Goal: Task Accomplishment & Management: Manage account settings

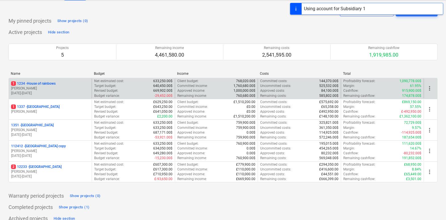
scroll to position [14, 0]
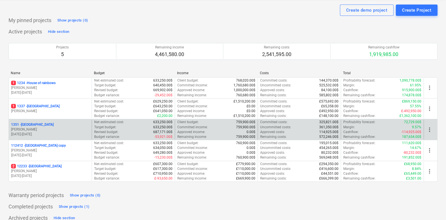
click at [67, 121] on div "1351 - South Street J. Walker 01.04.2025 - 30.04.2032" at bounding box center [50, 130] width 83 height 20
click at [62, 126] on div "1351 - South Street" at bounding box center [50, 125] width 78 height 5
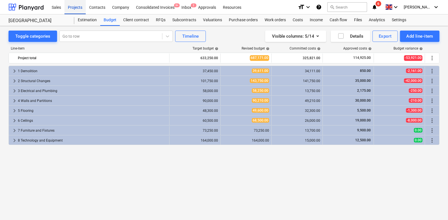
click at [77, 7] on div "Projects" at bounding box center [74, 7] width 21 height 14
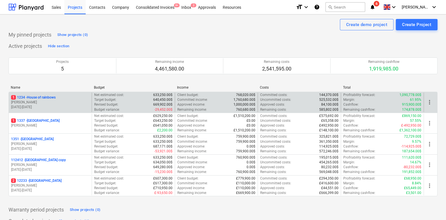
click at [53, 102] on p "[PERSON_NAME]" at bounding box center [50, 102] width 78 height 5
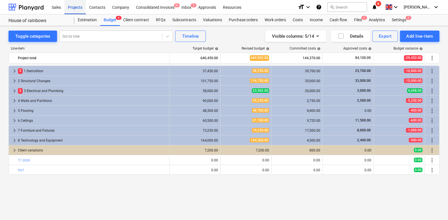
click at [75, 10] on div "Projects" at bounding box center [74, 7] width 21 height 14
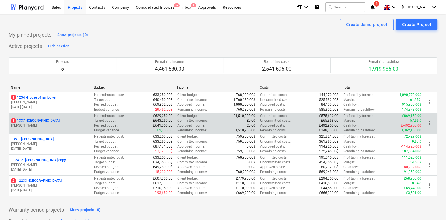
click at [36, 124] on p "[PERSON_NAME]" at bounding box center [50, 125] width 78 height 5
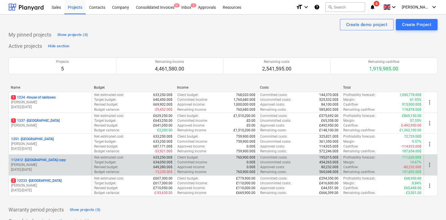
click at [43, 160] on p "112412 - South Street copy" at bounding box center [38, 160] width 55 height 5
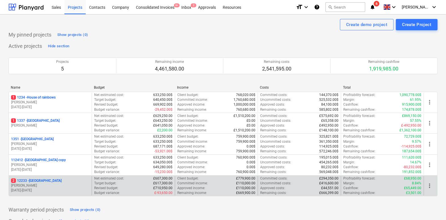
click at [30, 186] on p "[PERSON_NAME]" at bounding box center [50, 186] width 78 height 5
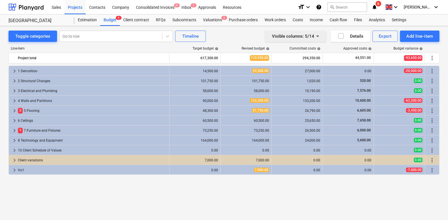
click at [293, 35] on div "Visible columns : 5/14" at bounding box center [295, 36] width 47 height 7
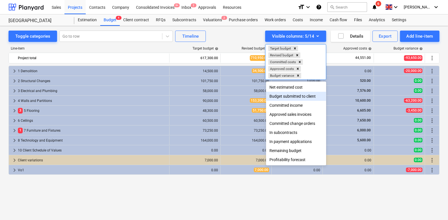
click at [288, 98] on div "Budget submitted to client" at bounding box center [296, 96] width 60 height 9
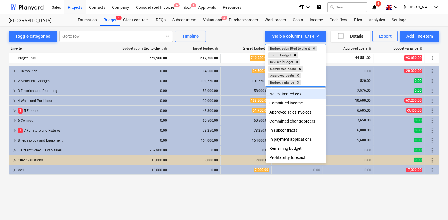
click at [229, 42] on div at bounding box center [224, 110] width 448 height 220
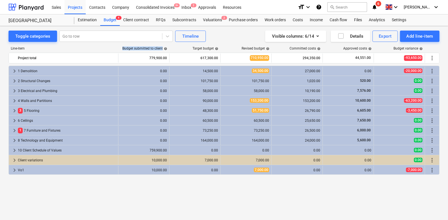
drag, startPoint x: 121, startPoint y: 48, endPoint x: 165, endPoint y: 48, distance: 44.3
click at [165, 48] on div "Budget submitted to client help" at bounding box center [144, 49] width 51 height 4
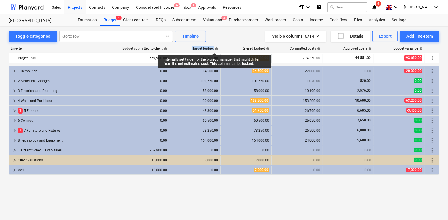
drag, startPoint x: 192, startPoint y: 47, endPoint x: 213, endPoint y: 45, distance: 21.2
click at [213, 45] on div "Line-item Budget submitted to client help Target budget help Revised budget hel…" at bounding box center [224, 123] width 431 height 162
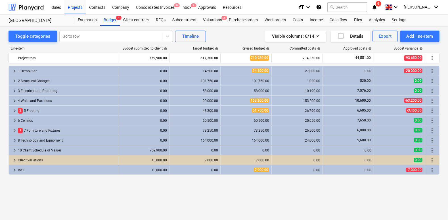
click at [213, 45] on div "Line-item Budget submitted to client help Target budget help Revised budget hel…" at bounding box center [224, 123] width 431 height 162
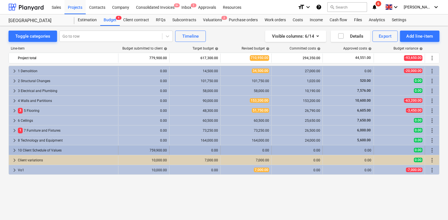
click at [14, 151] on span "keyboard_arrow_right" at bounding box center [14, 150] width 7 height 7
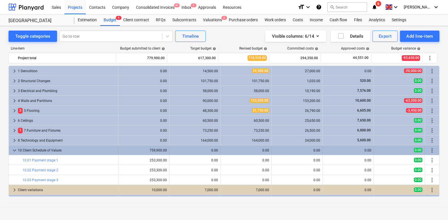
click at [15, 150] on span "keyboard_arrow_down" at bounding box center [14, 150] width 7 height 7
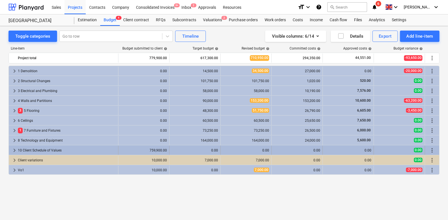
click at [14, 150] on span "keyboard_arrow_right" at bounding box center [14, 150] width 7 height 7
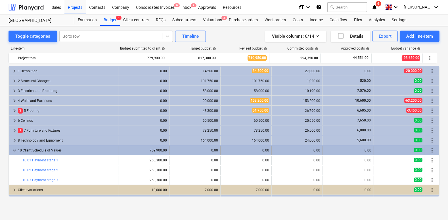
click at [13, 151] on span "keyboard_arrow_down" at bounding box center [14, 150] width 7 height 7
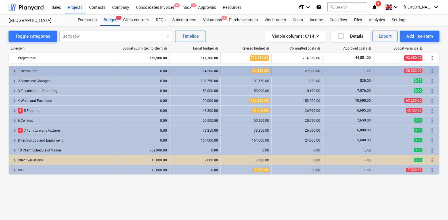
click at [14, 71] on span "keyboard_arrow_right" at bounding box center [14, 71] width 7 height 7
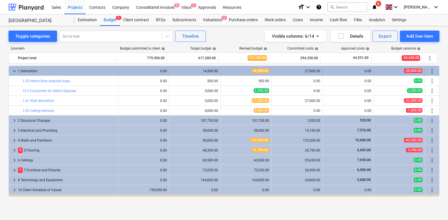
click at [15, 70] on span "keyboard_arrow_down" at bounding box center [14, 71] width 7 height 7
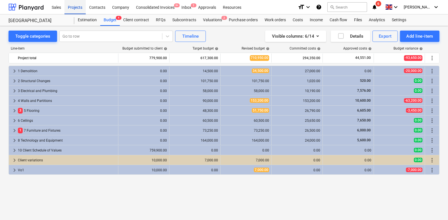
click at [76, 10] on div "Projects" at bounding box center [74, 7] width 21 height 14
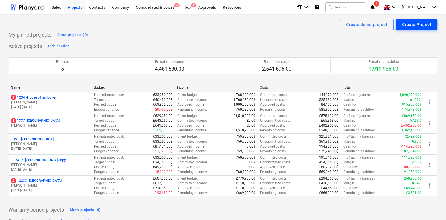
click at [407, 24] on div "Create Project" at bounding box center [416, 24] width 29 height 7
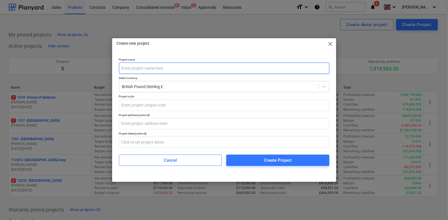
type input "W"
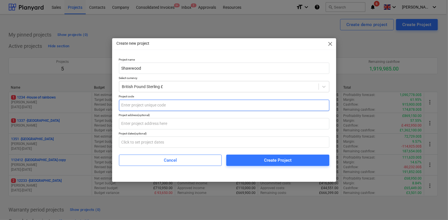
type input "Shawwood"
click at [179, 102] on input "text" at bounding box center [224, 105] width 210 height 11
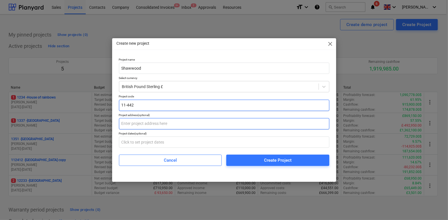
type input "11-442"
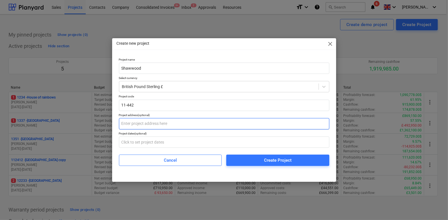
click at [165, 122] on input "text" at bounding box center [224, 123] width 210 height 11
type input "H"
type input "Project address"
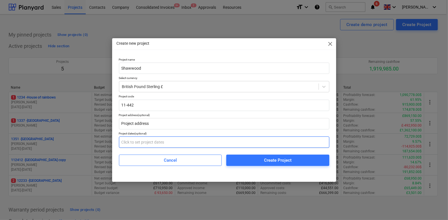
click at [151, 139] on input "text" at bounding box center [224, 142] width 210 height 11
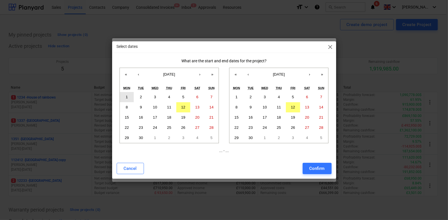
click at [129, 97] on button "1" at bounding box center [127, 97] width 14 height 10
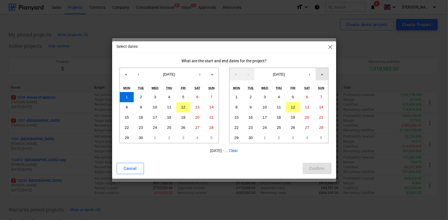
click at [317, 75] on button "»" at bounding box center [322, 74] width 12 height 12
click at [281, 142] on button "30" at bounding box center [279, 138] width 14 height 10
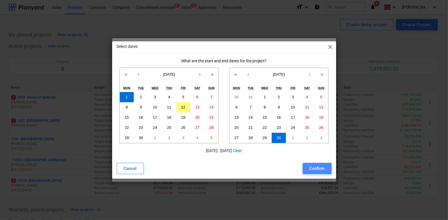
click at [316, 167] on div "Confirm" at bounding box center [316, 168] width 15 height 7
type input "01.09.2025 - 30.09.2027"
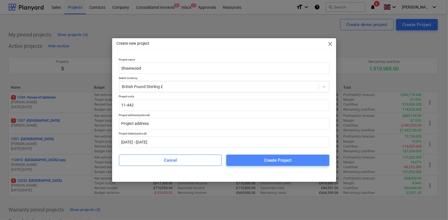
click at [255, 161] on span "Create Project" at bounding box center [277, 160] width 89 height 7
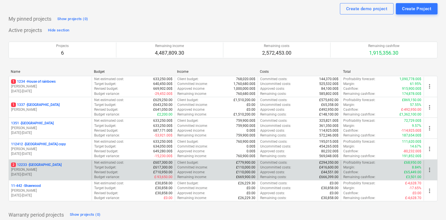
scroll to position [17, 0]
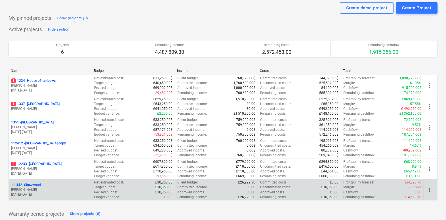
click at [47, 193] on p "[DATE] - [DATE]" at bounding box center [50, 195] width 78 height 5
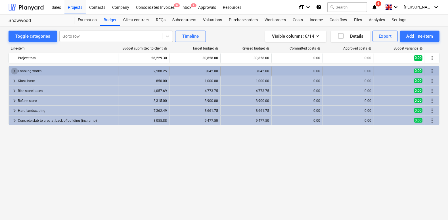
click at [14, 68] on span "keyboard_arrow_right" at bounding box center [14, 71] width 7 height 7
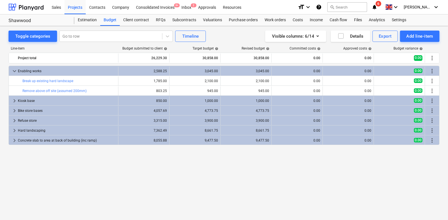
click at [14, 68] on span "keyboard_arrow_down" at bounding box center [14, 71] width 7 height 7
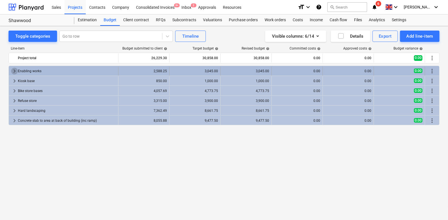
click at [16, 70] on span "keyboard_arrow_right" at bounding box center [14, 71] width 7 height 7
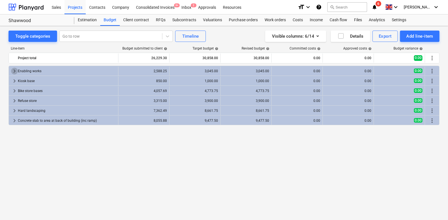
click at [16, 69] on span "keyboard_arrow_right" at bounding box center [14, 71] width 7 height 7
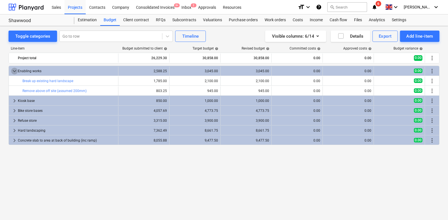
click at [16, 69] on span "keyboard_arrow_down" at bounding box center [14, 71] width 7 height 7
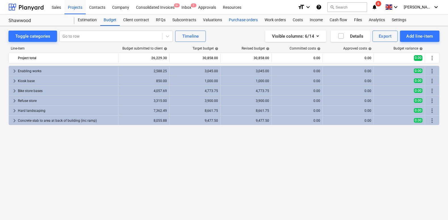
click at [238, 20] on div "Purchase orders" at bounding box center [243, 19] width 36 height 11
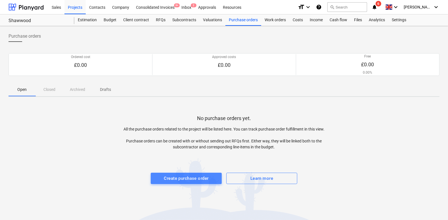
click at [167, 176] on div "Create purchase order" at bounding box center [186, 178] width 45 height 7
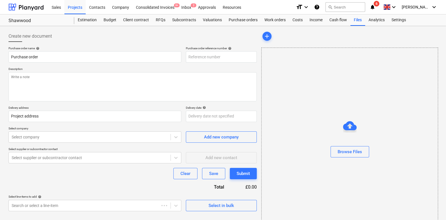
type textarea "x"
type input "11-442-PO-001"
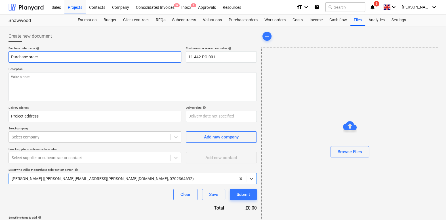
click at [73, 54] on input "Purchase order" at bounding box center [95, 56] width 173 height 11
click at [68, 58] on input "Purchase order" at bounding box center [95, 56] width 173 height 11
type textarea "x"
type input "Purchase order"
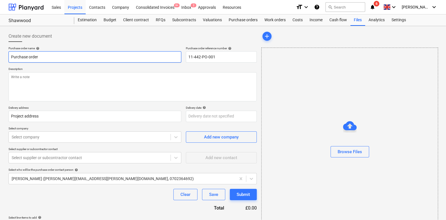
type textarea "x"
type input "Purchase order f"
type textarea "x"
type input "Purchase order fo"
type textarea "x"
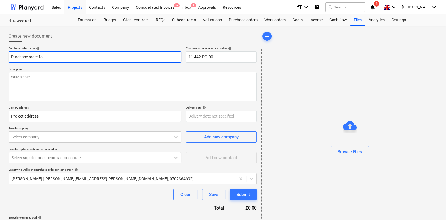
type input "Purchase order for"
type textarea "x"
type input "Purchase order for"
type textarea "x"
type input "Purchase order for m"
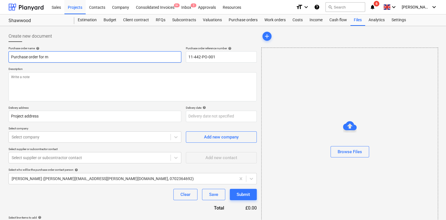
type textarea "x"
type input "Purchase order for mat"
type textarea "x"
type input "Purchase order for mate"
type textarea "x"
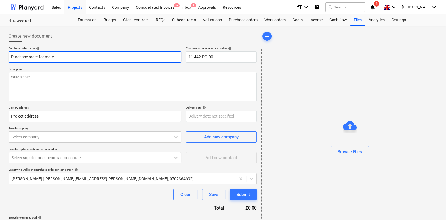
type input "Purchase order for matei"
type textarea "x"
type input "Purchase order for mateir"
type textarea "x"
type input "Purchase order for matei"
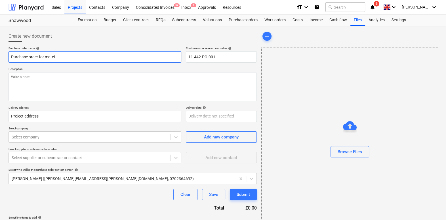
type textarea "x"
type input "Purchase order for mate"
type textarea "x"
type input "Purchase order for mater"
type textarea "x"
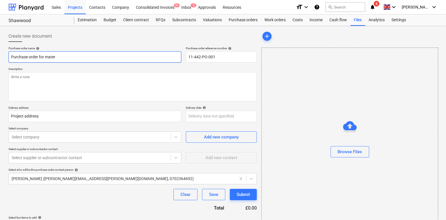
type input "Purchase order for materi"
type textarea "x"
type input "Purchase order for materia"
type textarea "x"
type input "Purchase order for material"
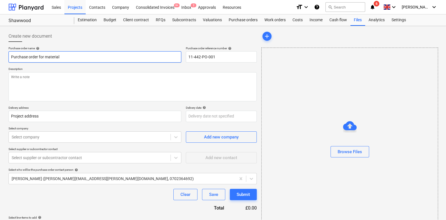
type textarea "x"
type input "Purchase order for materials"
type textarea "x"
type input "Purchase order for materials"
type textarea "x"
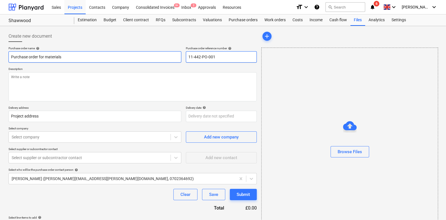
type input "Purchase order for materials"
click at [206, 56] on input "11-442-PO-001" at bounding box center [221, 56] width 71 height 11
click at [217, 57] on input "11-442-PO-001" at bounding box center [221, 56] width 71 height 11
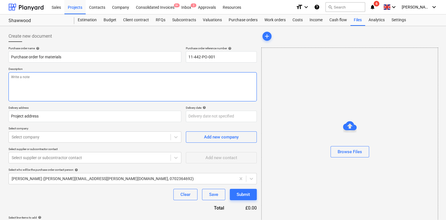
click at [168, 84] on textarea at bounding box center [133, 86] width 248 height 29
type textarea "x"
type textarea "H"
type textarea "x"
type textarea "Hi"
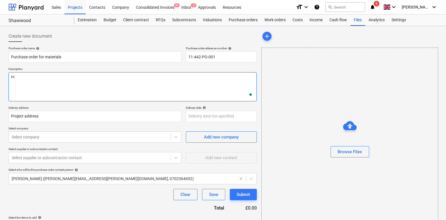
type textarea "x"
type textarea "Hi"
type textarea "x"
type textarea "Hi"
type textarea "x"
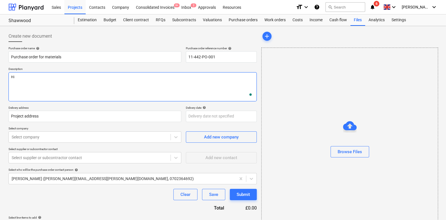
type textarea "Hi"
type textarea "x"
type textarea "Hi"
type textarea "x"
type textarea "Hi,"
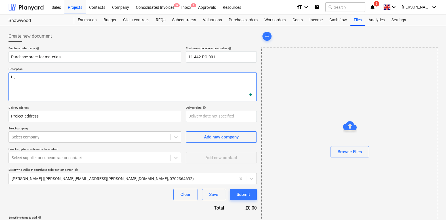
type textarea "x"
type textarea "Hi,"
type textarea "x"
type textarea "Hi, I"
type textarea "x"
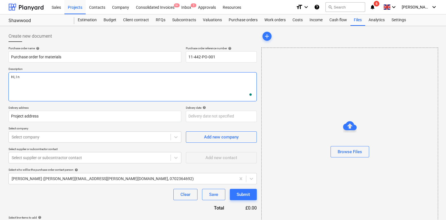
type textarea "Hi, I ne"
type textarea "x"
type textarea "Hi, I nee"
type textarea "x"
type textarea "Hi, I need"
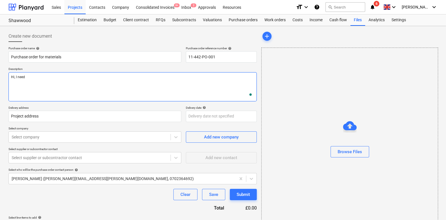
type textarea "x"
type textarea "Hi, I need"
type textarea "x"
type textarea "Hi, I need t"
type textarea "x"
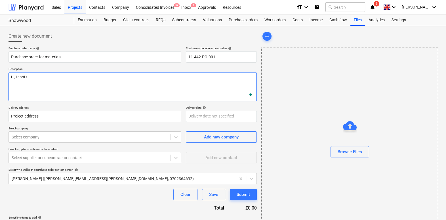
type textarea "Hi, I need th"
type textarea "x"
type textarea "Hi, I need thi"
type textarea "x"
type textarea "Hi, I need this"
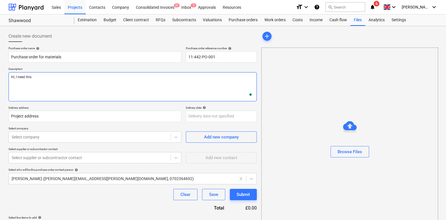
type textarea "x"
type textarea "Hi, I need this"
type textarea "x"
type textarea "Hi, I need this m"
type textarea "x"
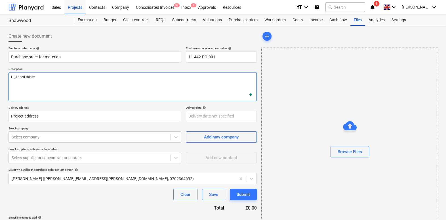
type textarea "Hi, I need this me"
type textarea "x"
type textarea "Hi, I need this m"
type textarea "x"
type textarea "Hi, I need this mat"
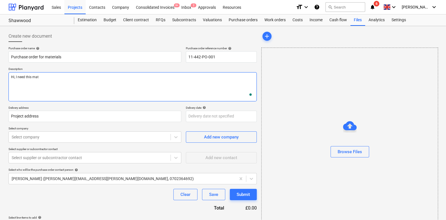
type textarea "x"
type textarea "Hi, I need this mate"
type textarea "x"
type textarea "Hi, I need this materi"
type textarea "x"
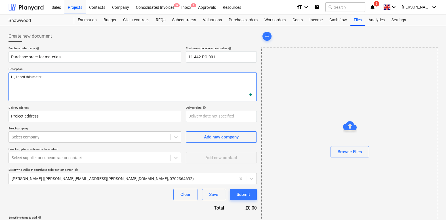
type textarea "Hi, I need this materia"
type textarea "x"
type textarea "Hi, I need this material"
type textarea "x"
type textarea "Hi, I need this materials"
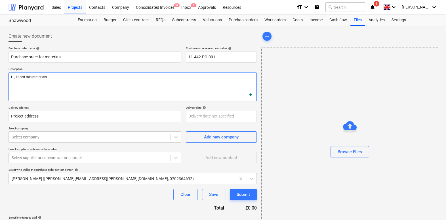
type textarea "x"
type textarea "Hi, I need this materials"
type textarea "x"
type textarea "Hi, I need this materials to"
type textarea "x"
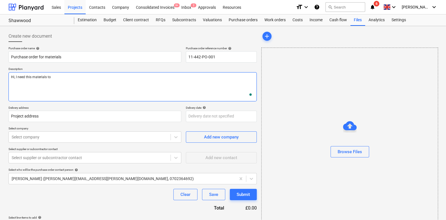
type textarea "Hi, I need this materials to"
type textarea "x"
type textarea "Hi, I need this materials to m"
type textarea "x"
type textarea "Hi, I need this materials to mi"
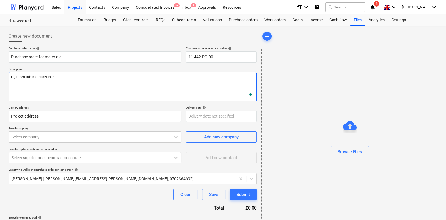
type textarea "x"
type textarea "Hi, I need this materials to mty"
type textarea "x"
type textarea "Hi, I need this materials to mty"
type textarea "x"
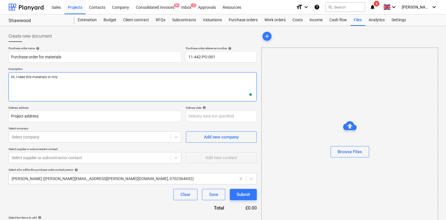
type textarea "Hi, I need this materials to mty s"
type textarea "x"
type textarea "Hi, I need this materials to mty si"
type textarea "x"
type textarea "Hi, I need this materials to mty s"
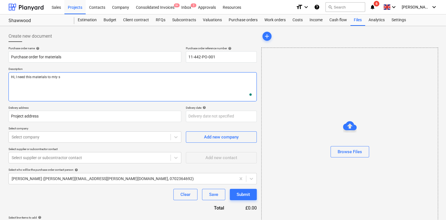
type textarea "x"
type textarea "Hi, I need this materials to mty"
type textarea "x"
type textarea "Hi, I need this materials to mty"
type textarea "x"
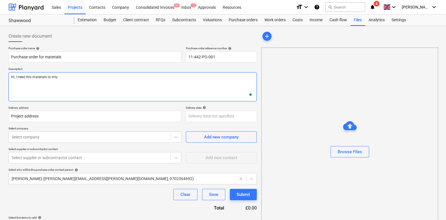
type textarea "Hi, I need this materials to mt"
type textarea "x"
type textarea "Hi, I need this materials to my"
type textarea "x"
type textarea "Hi, I need this materials to my"
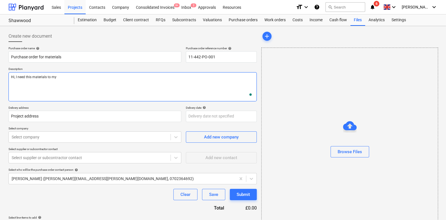
type textarea "x"
type textarea "Hi, I need this materials to my s"
type textarea "x"
type textarea "Hi, I need this materials to my"
type textarea "x"
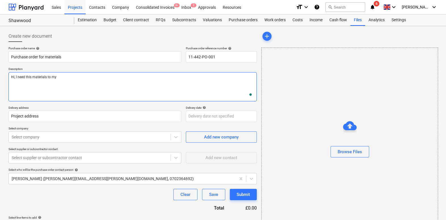
type textarea "Hi, I need this materials to my s"
type textarea "x"
type textarea "Hi, I need this materials to my si"
type textarea "x"
type textarea "Hi, I need this materials to my sit"
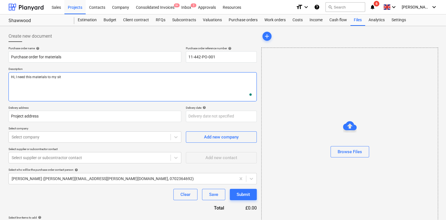
type textarea "x"
type textarea "Hi, I need this materials to my site"
type textarea "x"
type textarea "Hi, I need this materials to my site."
type textarea "x"
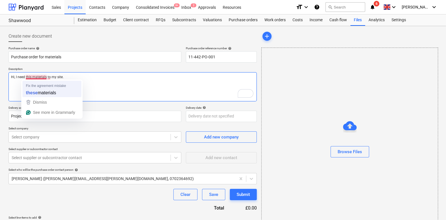
type textarea "Hi, I need this materials to my site."
type textarea "x"
type textarea "Hi, I need these materials to my site."
type textarea "x"
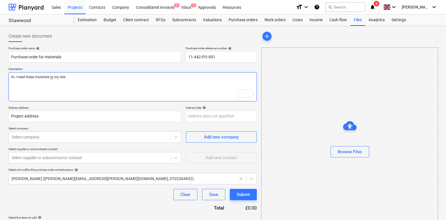
click at [87, 88] on textarea "Hi, I need these materials to my site." at bounding box center [133, 86] width 248 height 29
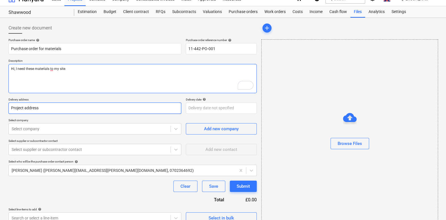
scroll to position [10, 0]
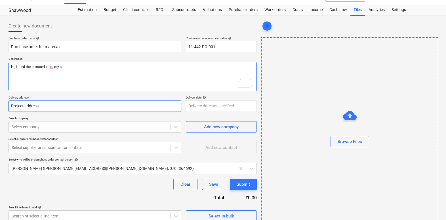
type textarea "Hi, I need these materials to my site."
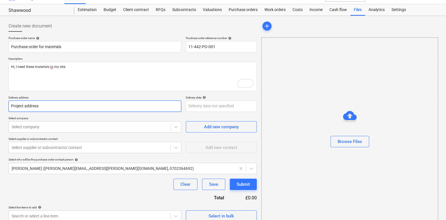
click at [65, 110] on input "Project address" at bounding box center [95, 106] width 173 height 11
click at [123, 105] on input "Project address" at bounding box center [95, 106] width 173 height 11
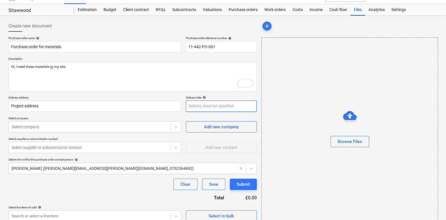
click at [208, 108] on body "Sales Projects Contacts Company Consolidated Invoices 9+ Inbox 2 Approvals Reso…" at bounding box center [223, 100] width 446 height 220
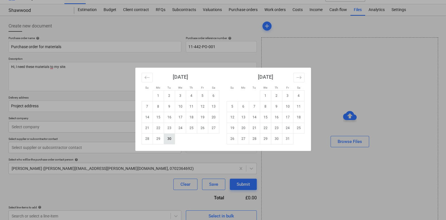
click at [168, 137] on td "30" at bounding box center [169, 139] width 11 height 11
type textarea "x"
type input "[DATE]"
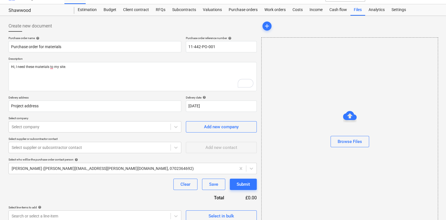
scroll to position [17, 0]
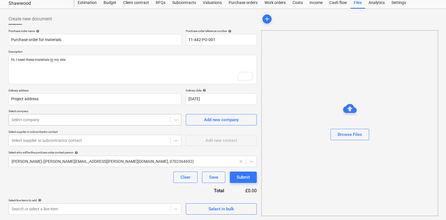
click at [123, 118] on div at bounding box center [90, 120] width 156 height 6
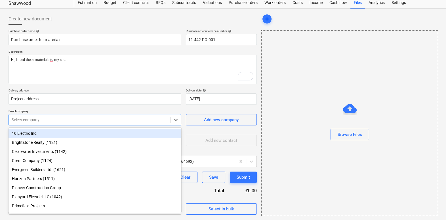
click at [94, 131] on div "10 Electric Inc." at bounding box center [95, 133] width 173 height 9
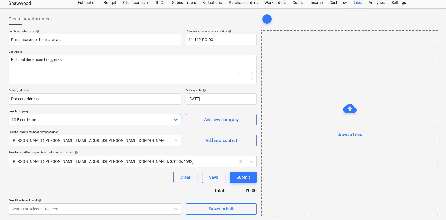
click at [94, 107] on div "Purchase order name help Purchase order for materials Purchase order reference …" at bounding box center [133, 122] width 248 height 186
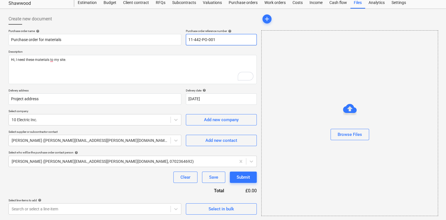
click at [199, 37] on input "11-442-PO-001" at bounding box center [221, 39] width 71 height 11
click at [122, 107] on div "Purchase order name help Purchase order for materials Purchase order reference …" at bounding box center [133, 122] width 248 height 186
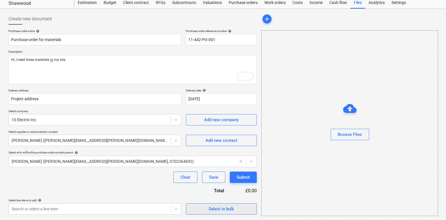
click at [214, 207] on div "Select in bulk" at bounding box center [222, 209] width 26 height 7
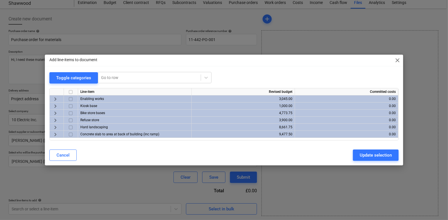
click at [57, 105] on span "keyboard_arrow_right" at bounding box center [55, 106] width 7 height 7
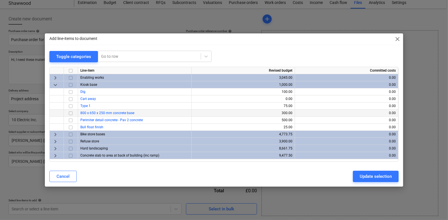
click at [71, 113] on input "checkbox" at bounding box center [70, 113] width 7 height 7
click at [371, 174] on div "Update selection" at bounding box center [375, 176] width 32 height 7
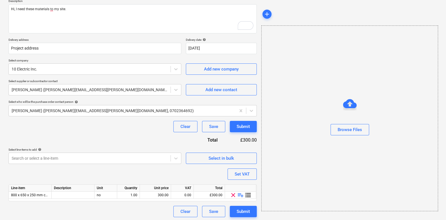
scroll to position [69, 0]
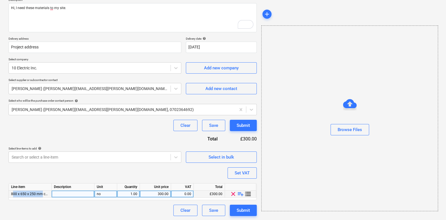
drag, startPoint x: 12, startPoint y: 194, endPoint x: 39, endPoint y: 192, distance: 27.0
click at [39, 192] on span "800 x 650 x 250 mm concrete base" at bounding box center [38, 194] width 54 height 4
click at [238, 193] on span "playlist_add" at bounding box center [240, 194] width 7 height 7
type textarea "x"
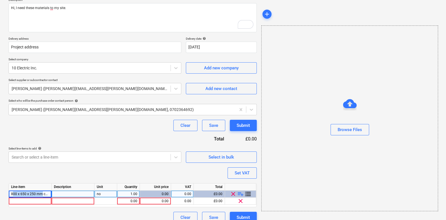
scroll to position [76, 0]
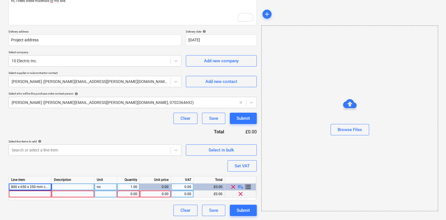
click at [41, 191] on div at bounding box center [30, 194] width 43 height 7
type input "Cononcrete typ A"
type textarea "x"
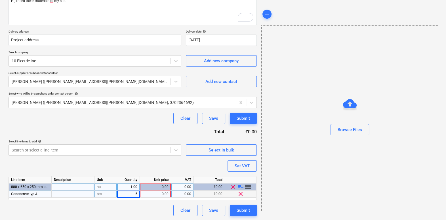
type input "50"
type textarea "x"
type input "10"
drag, startPoint x: 11, startPoint y: 193, endPoint x: 36, endPoint y: 196, distance: 25.2
click at [36, 196] on div "Cononcrete typ A" at bounding box center [30, 194] width 43 height 7
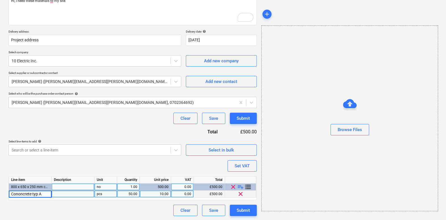
click at [47, 166] on div "Purchase order name help Purchase order for materials Purchase order reference …" at bounding box center [133, 93] width 248 height 246
click at [249, 187] on span "storage" at bounding box center [248, 187] width 7 height 7
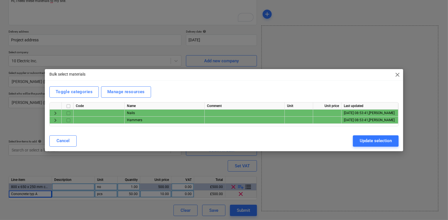
click at [54, 119] on span "keyboard_arrow_right" at bounding box center [55, 120] width 7 height 7
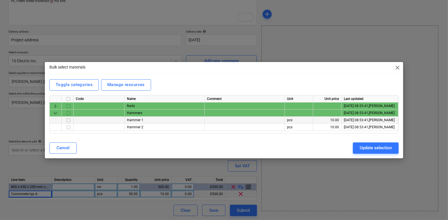
click at [68, 121] on input "checkbox" at bounding box center [68, 120] width 7 height 7
click at [365, 144] on div "Update selection" at bounding box center [375, 147] width 32 height 7
type textarea "x"
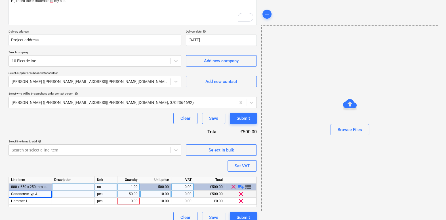
scroll to position [83, 0]
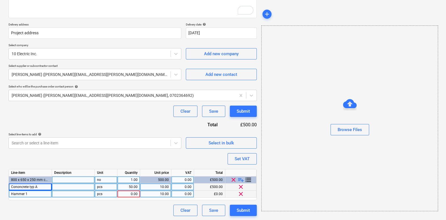
click at [127, 192] on div "0.00" at bounding box center [129, 194] width 18 height 7
type input "2"
click at [130, 163] on div "Purchase order name help Purchase order for materials Purchase order reference …" at bounding box center [133, 89] width 248 height 253
click at [250, 178] on span "storage" at bounding box center [248, 180] width 7 height 7
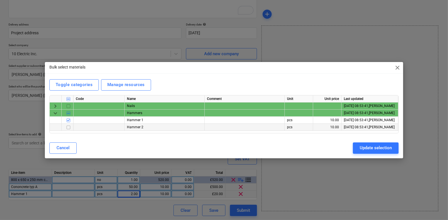
click at [69, 127] on input "checkbox" at bounding box center [68, 127] width 7 height 7
click at [364, 148] on div "Update selection" at bounding box center [375, 147] width 32 height 7
type textarea "x"
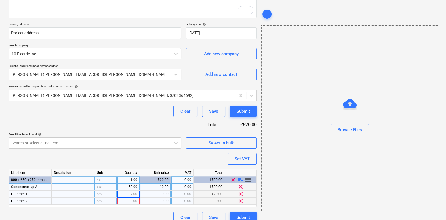
click at [126, 199] on div "0.00" at bounding box center [128, 201] width 18 height 7
type input "3"
click at [160, 155] on div "Purchase order name help Purchase order for materials Purchase order reference …" at bounding box center [133, 93] width 248 height 260
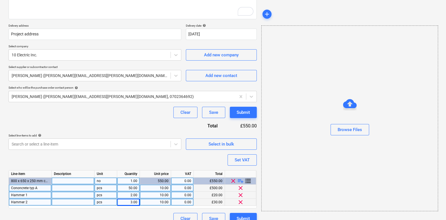
scroll to position [79, 0]
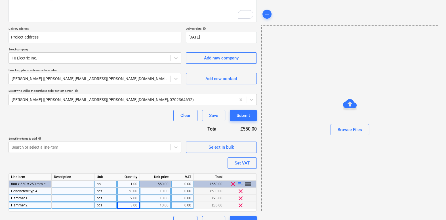
click at [127, 130] on div "Purchase order name help Purchase order for materials Purchase order reference …" at bounding box center [133, 97] width 248 height 260
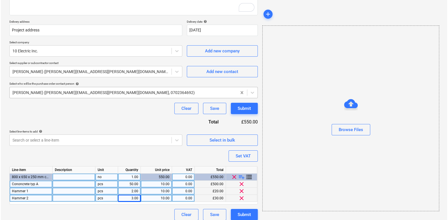
scroll to position [88, 0]
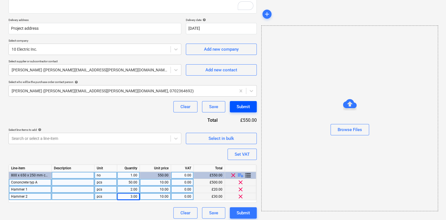
click at [241, 107] on div "Submit" at bounding box center [243, 106] width 13 height 7
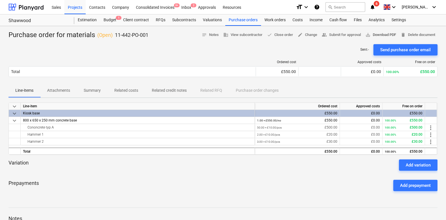
click at [377, 34] on span "save_alt Download PDF" at bounding box center [380, 35] width 31 height 7
click at [108, 21] on div "Budget 1" at bounding box center [110, 19] width 20 height 11
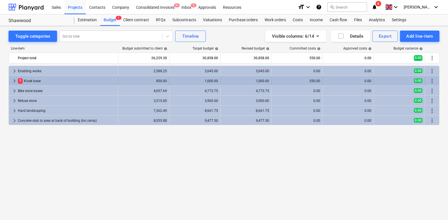
click at [14, 80] on span "keyboard_arrow_right" at bounding box center [14, 81] width 7 height 7
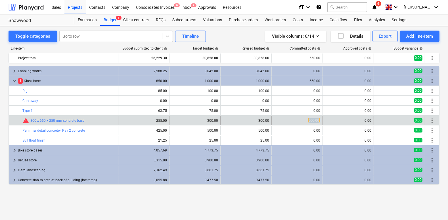
drag, startPoint x: 307, startPoint y: 119, endPoint x: 319, endPoint y: 119, distance: 12.5
click at [319, 119] on div "550.00" at bounding box center [297, 120] width 46 height 5
click at [319, 119] on span "550.00" at bounding box center [314, 120] width 12 height 5
drag, startPoint x: 270, startPoint y: 121, endPoint x: 251, endPoint y: 121, distance: 18.7
click at [251, 121] on div "edit 300.00" at bounding box center [245, 120] width 51 height 9
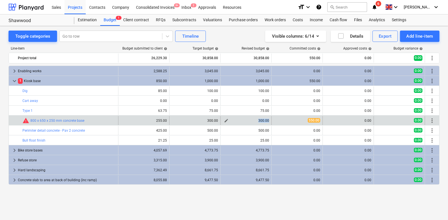
click at [251, 121] on div "300.00" at bounding box center [246, 121] width 46 height 4
click at [227, 119] on span "edit" at bounding box center [226, 121] width 5 height 5
type textarea "x"
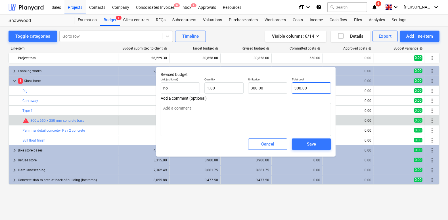
type input "300"
click at [306, 87] on input "300" at bounding box center [311, 88] width 39 height 11
type textarea "x"
type input "5"
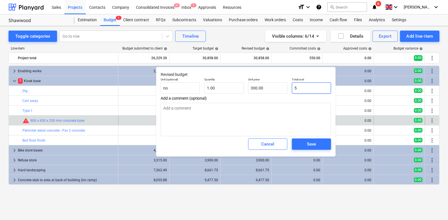
type input "5.00"
type textarea "x"
type input "55"
type input "55.00"
type textarea "x"
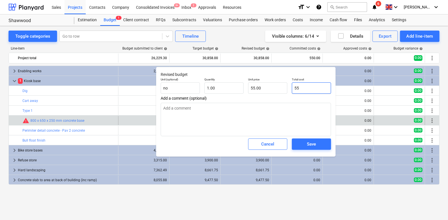
type input "550"
type input "550.00"
type input "550"
type textarea "x"
type input "550.00"
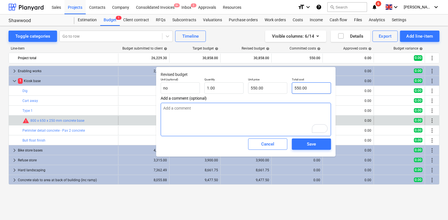
type textarea "x"
type textarea "N"
type textarea "x"
type textarea "Ne"
type textarea "x"
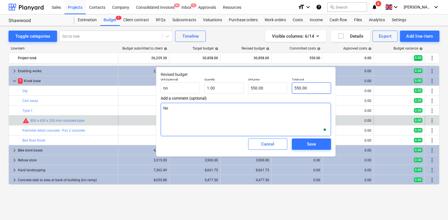
type textarea "Nee"
type textarea "x"
type textarea "Need"
type textarea "x"
type textarea "Neede"
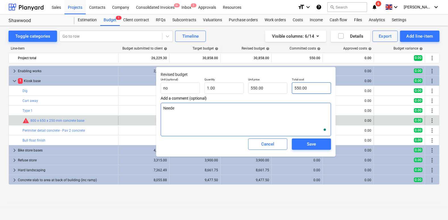
type textarea "x"
type textarea "Needed"
type textarea "x"
type textarea "Needed"
type textarea "x"
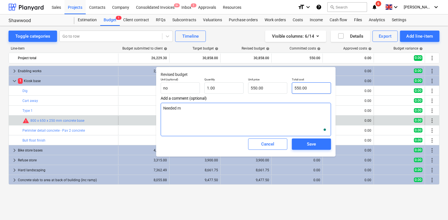
type textarea "Needed mo"
type textarea "x"
type textarea "Needed more"
type textarea "x"
type textarea "Needed more"
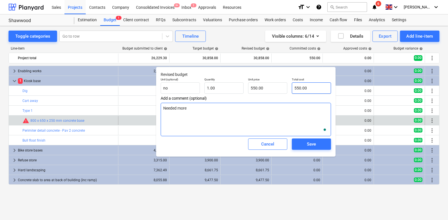
type textarea "x"
type textarea "Needed more t"
type textarea "x"
type textarea "Needed more th"
type textarea "x"
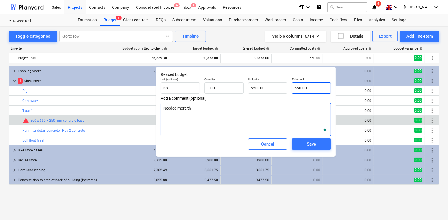
type textarea "Needed more t"
type textarea "x"
type textarea "Needed more th"
type textarea "x"
type textarea "Needed more than"
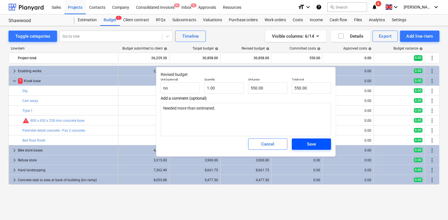
click at [303, 144] on span "Save" at bounding box center [311, 144] width 26 height 7
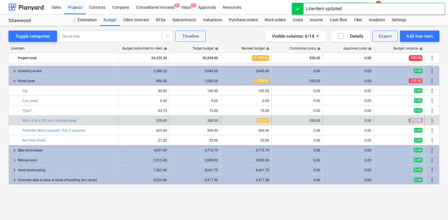
drag, startPoint x: 409, startPoint y: 120, endPoint x: 424, endPoint y: 121, distance: 15.3
click at [424, 121] on div "-250.00" at bounding box center [399, 120] width 51 height 9
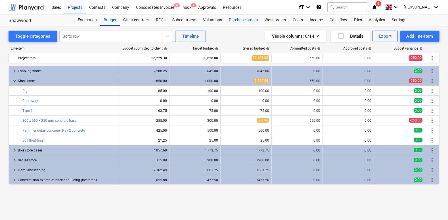
click at [242, 22] on div "Purchase orders" at bounding box center [243, 19] width 36 height 11
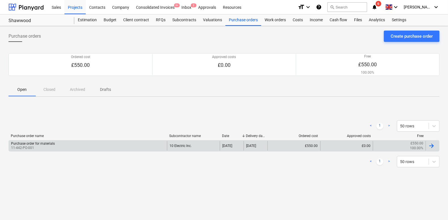
click at [58, 143] on div "Purchase order for materials 11-442-PO-001" at bounding box center [88, 146] width 158 height 10
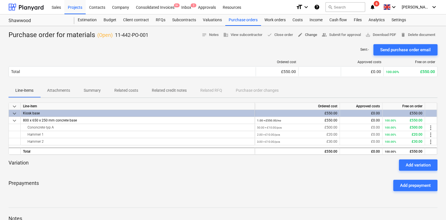
click at [303, 35] on span "edit Change" at bounding box center [308, 35] width 20 height 7
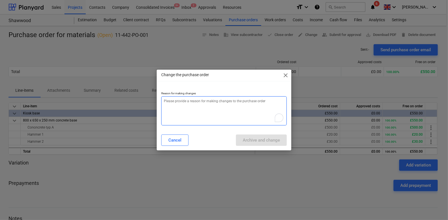
click at [212, 100] on textarea "To enrich screen reader interactions, please activate Accessibility in Grammarl…" at bounding box center [223, 110] width 125 height 29
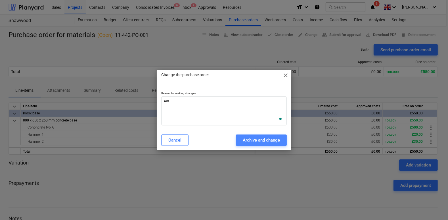
click at [238, 142] on button "Archive and change" at bounding box center [261, 140] width 51 height 11
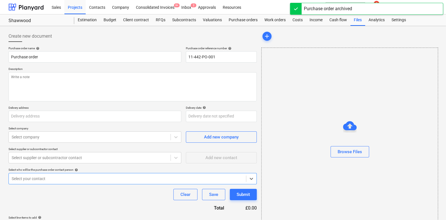
scroll to position [10, 0]
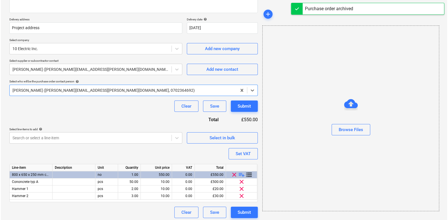
scroll to position [91, 0]
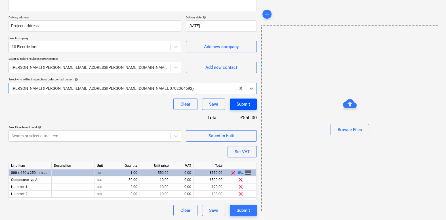
click at [237, 107] on div "Submit" at bounding box center [243, 104] width 13 height 7
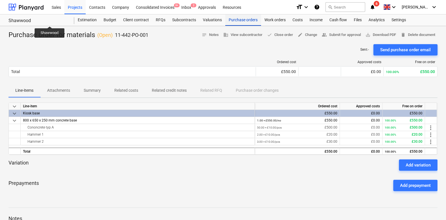
click at [230, 18] on div "Purchase orders" at bounding box center [243, 19] width 36 height 11
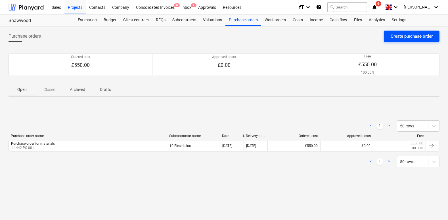
click at [395, 34] on div "Create purchase order" at bounding box center [411, 36] width 42 height 7
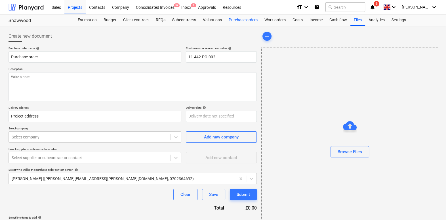
click at [230, 16] on div "Purchase orders" at bounding box center [243, 19] width 36 height 11
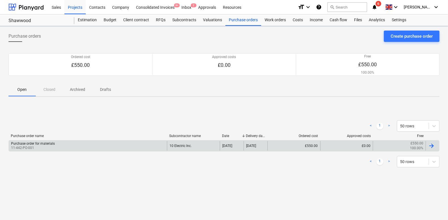
click at [50, 144] on div "Purchase order for materials" at bounding box center [33, 144] width 44 height 4
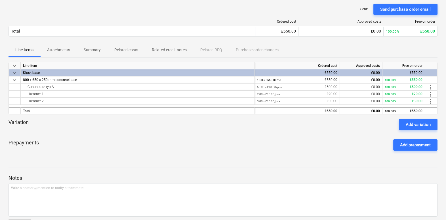
scroll to position [59, 0]
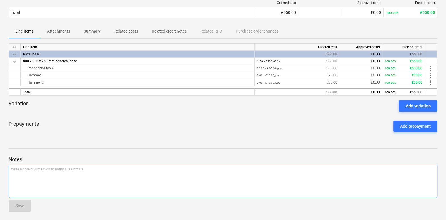
click at [39, 180] on div "Write a note or @mention to notify a teammate [PERSON_NAME]" at bounding box center [223, 181] width 429 height 33
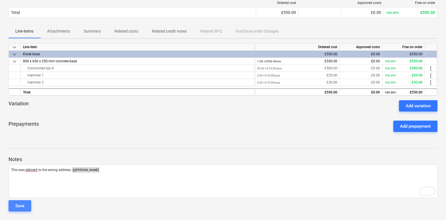
click at [22, 207] on div "Save" at bounding box center [19, 206] width 9 height 7
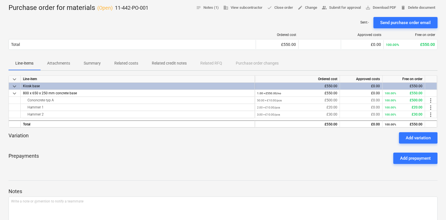
scroll to position [0, 0]
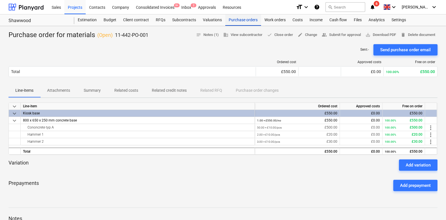
click at [235, 24] on div "Purchase orders" at bounding box center [243, 19] width 36 height 11
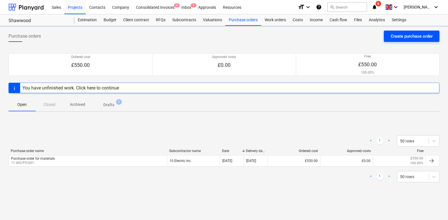
click at [396, 37] on div "Create purchase order" at bounding box center [411, 36] width 42 height 7
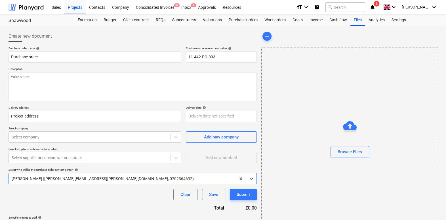
scroll to position [17, 0]
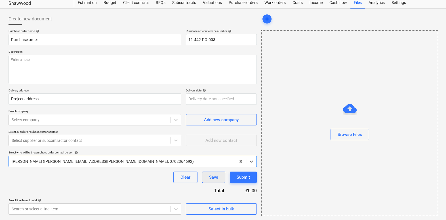
click at [212, 178] on div "Save" at bounding box center [213, 177] width 9 height 7
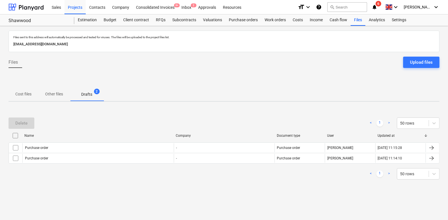
click at [76, 142] on div "Name Company Document type User Updated at" at bounding box center [224, 136] width 431 height 11
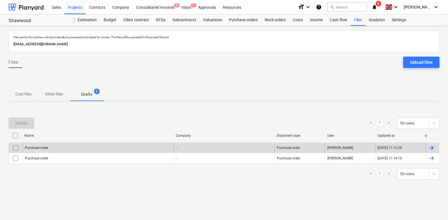
click at [17, 143] on div "Purchase order - Purchase order [PERSON_NAME] [DATE] 11:15:28" at bounding box center [224, 148] width 431 height 10
click at [15, 153] on div "Purchase order - Purchase order [PERSON_NAME] [DATE] 11:15:28" at bounding box center [224, 148] width 431 height 10
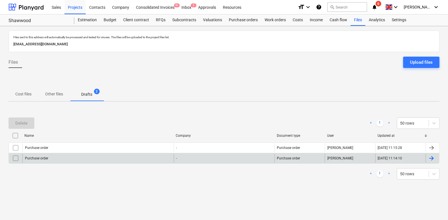
click at [15, 157] on input "checkbox" at bounding box center [15, 158] width 9 height 9
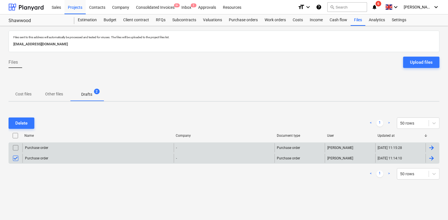
click at [16, 147] on input "checkbox" at bounding box center [15, 148] width 9 height 9
click at [24, 126] on div "Delete" at bounding box center [21, 123] width 12 height 7
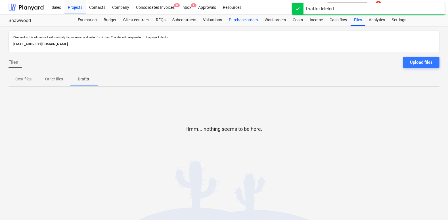
click at [246, 24] on div "Purchase orders" at bounding box center [243, 19] width 36 height 11
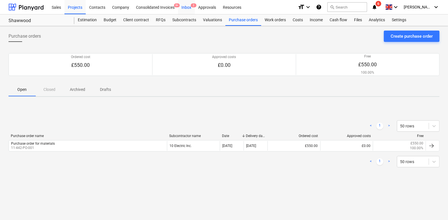
click at [185, 11] on div "Inbox 2" at bounding box center [186, 7] width 17 height 14
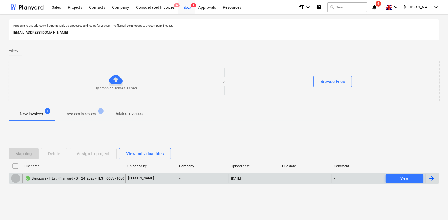
click at [17, 178] on input "checkbox" at bounding box center [15, 178] width 9 height 9
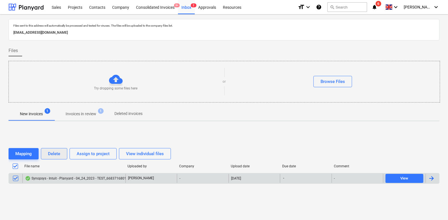
click at [54, 150] on div "Delete" at bounding box center [54, 153] width 12 height 7
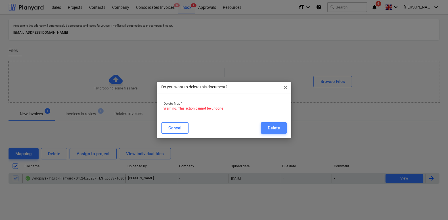
click at [276, 126] on div "Delete" at bounding box center [274, 128] width 12 height 7
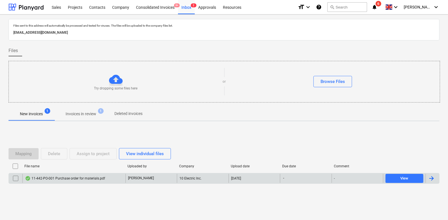
click at [53, 174] on div "11-442-PO-001 Purchase order for materials.pdf" at bounding box center [73, 178] width 103 height 9
click at [17, 178] on input "checkbox" at bounding box center [15, 178] width 9 height 9
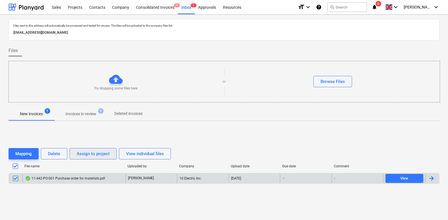
click at [79, 157] on div "Assign to project" at bounding box center [93, 153] width 33 height 7
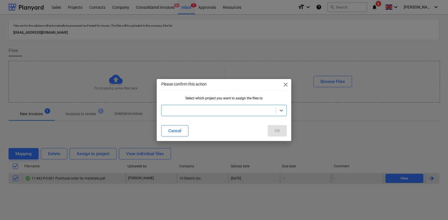
click at [186, 111] on div at bounding box center [218, 111] width 108 height 6
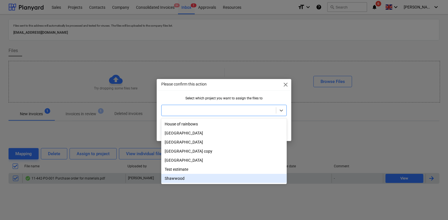
click at [176, 177] on div "Shawwood" at bounding box center [223, 178] width 125 height 9
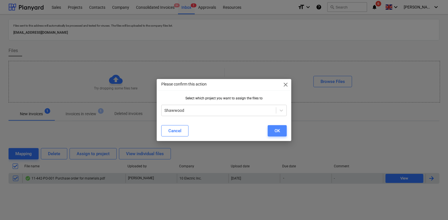
click at [276, 130] on div "OK" at bounding box center [276, 130] width 5 height 7
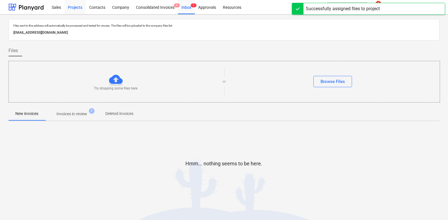
click at [79, 10] on div "Projects" at bounding box center [74, 7] width 21 height 14
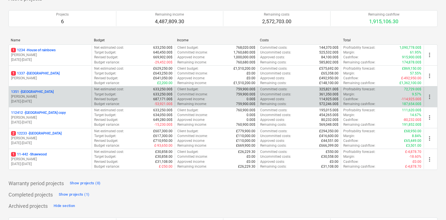
scroll to position [47, 0]
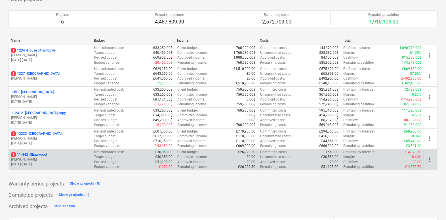
click at [52, 153] on div "1 11-442 - [GEOGRAPHIC_DATA]" at bounding box center [50, 155] width 78 height 5
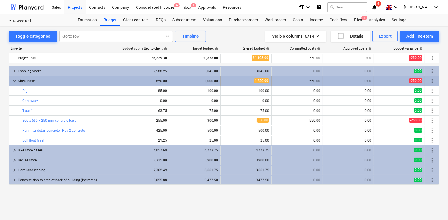
click at [16, 78] on span "keyboard_arrow_down" at bounding box center [14, 81] width 7 height 7
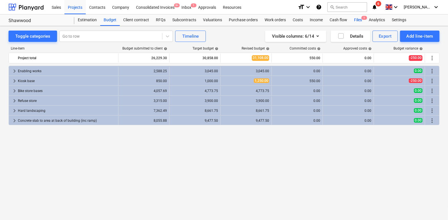
click at [356, 19] on div "Files 1" at bounding box center [357, 19] width 15 height 11
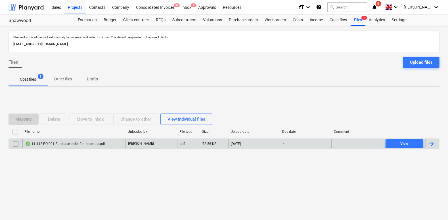
click at [63, 144] on div "11-442-PO-001 Purchase order for materials.pdf" at bounding box center [65, 144] width 80 height 5
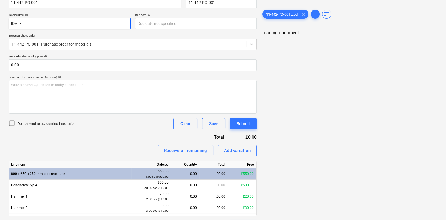
scroll to position [112, 0]
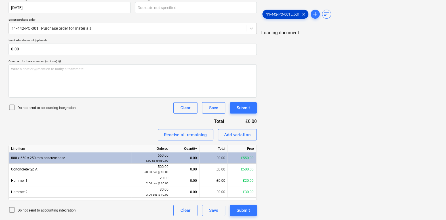
click at [275, 15] on span "11-442-PO-001 ...pdf" at bounding box center [283, 14] width 40 height 4
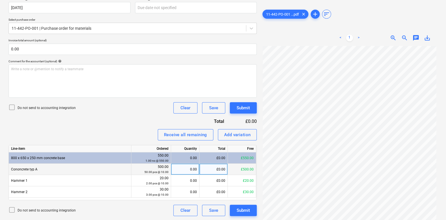
click at [193, 168] on div "0.00" at bounding box center [185, 169] width 24 height 11
click at [128, 119] on div "Invoice name help 11-442-PO-001 Invoice number (optional) help 11-442-PO-001 In…" at bounding box center [133, 96] width 248 height 240
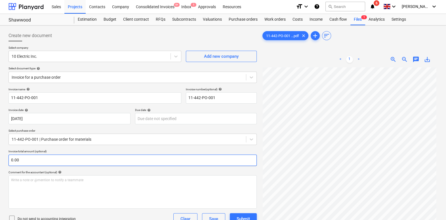
scroll to position [0, 0]
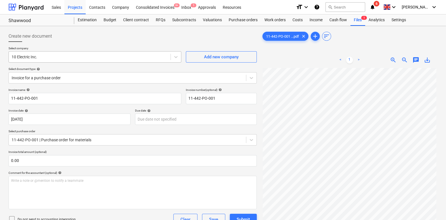
click at [92, 61] on div "10 Electric Inc." at bounding box center [95, 56] width 173 height 11
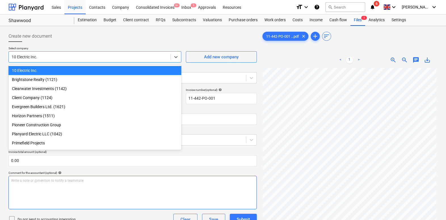
click at [235, 188] on div "Write a note or @mention to notify a teammate [PERSON_NAME]" at bounding box center [133, 192] width 248 height 33
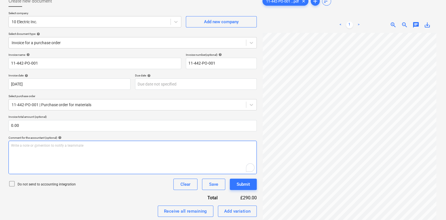
scroll to position [42, 0]
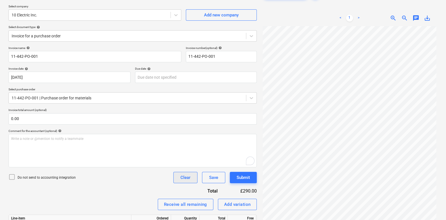
click at [181, 178] on div "Clear" at bounding box center [185, 177] width 10 height 7
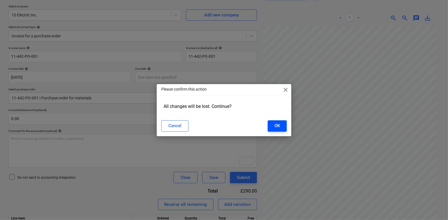
click at [280, 129] on button "OK" at bounding box center [277, 126] width 19 height 11
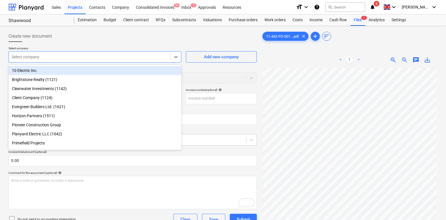
click at [98, 60] on div at bounding box center [90, 57] width 156 height 6
click at [76, 69] on div "10 Electric Inc." at bounding box center [95, 70] width 173 height 9
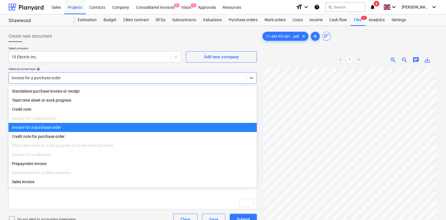
click at [56, 77] on div at bounding box center [128, 78] width 232 height 6
click at [54, 128] on div "Invoice for a purchase order" at bounding box center [133, 127] width 248 height 9
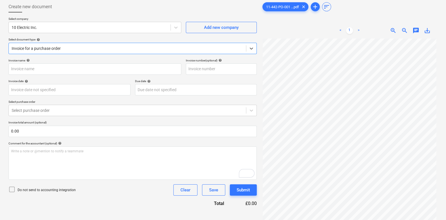
scroll to position [32, 0]
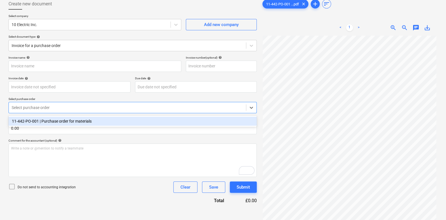
click at [114, 105] on div at bounding box center [128, 108] width 232 height 6
click at [108, 117] on div "11-442-PO-001 | Purchase order for materials" at bounding box center [133, 121] width 248 height 9
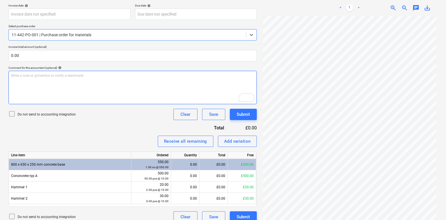
scroll to position [112, 0]
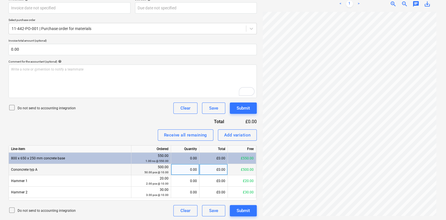
click at [188, 172] on div "0.00" at bounding box center [185, 169] width 24 height 11
click at [138, 125] on div "Invoice name help Invoice number (optional) help Invoice date help [DATE] Press…" at bounding box center [133, 97] width 248 height 240
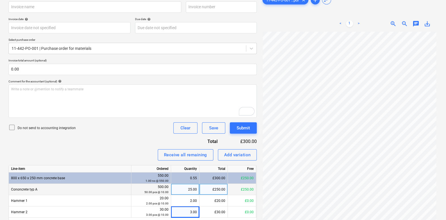
scroll to position [89, 0]
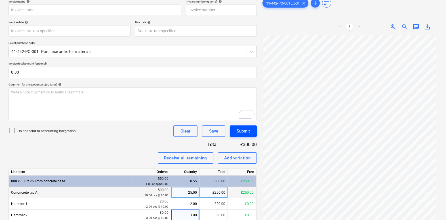
click at [240, 129] on div "Submit" at bounding box center [243, 131] width 13 height 7
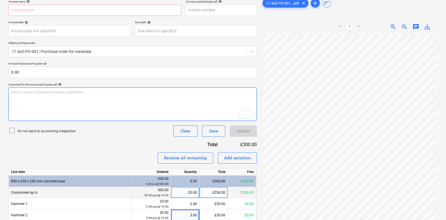
scroll to position [71, 0]
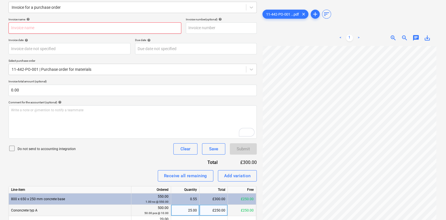
click at [92, 31] on input "text" at bounding box center [95, 27] width 173 height 11
click at [163, 154] on div "Do not send to accounting integration Clear Save Submit" at bounding box center [133, 149] width 248 height 11
click at [103, 145] on div "Do not send to accounting integration Clear Save Submit" at bounding box center [133, 149] width 248 height 11
click at [199, 34] on div "Invoice name help INvoice 1 Invoice number (optional) help Invoice date help [D…" at bounding box center [133, 138] width 248 height 240
click at [199, 31] on input "text" at bounding box center [221, 27] width 71 height 11
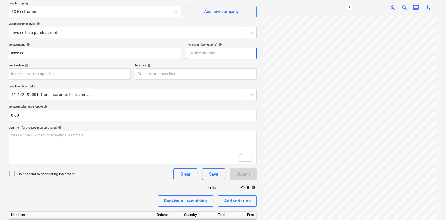
scroll to position [0, 0]
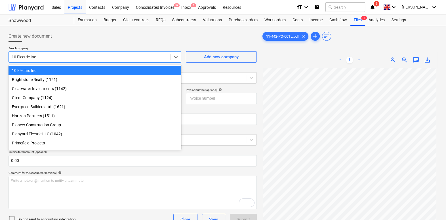
click at [132, 60] on div at bounding box center [90, 57] width 156 height 6
click at [124, 71] on div "10 Electric Inc." at bounding box center [95, 70] width 173 height 9
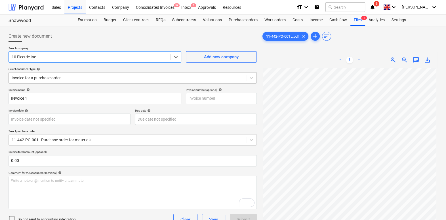
click at [94, 75] on div at bounding box center [128, 78] width 232 height 6
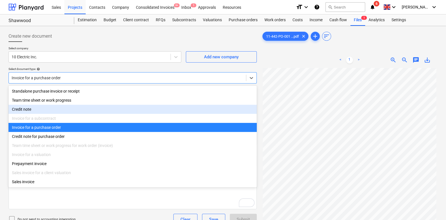
click at [71, 127] on div "Invoice for a purchase order" at bounding box center [133, 127] width 248 height 9
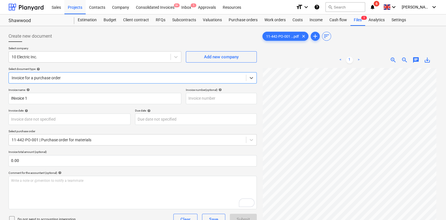
scroll to position [35, 0]
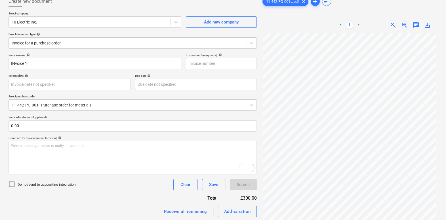
click at [81, 49] on div "Select company 10 Electric Inc. Add new company Select document type help Invoi…" at bounding box center [133, 33] width 248 height 42
click at [80, 43] on div at bounding box center [128, 43] width 232 height 6
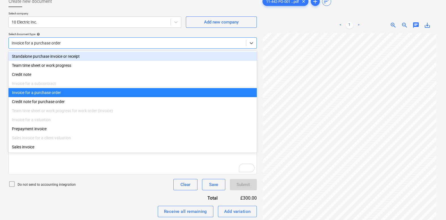
click at [70, 56] on div "Standalone purchase invoice or receipt" at bounding box center [133, 56] width 248 height 9
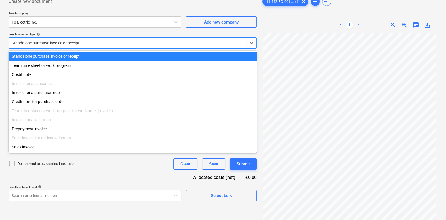
click at [74, 47] on div "Standalone purchase invoice or receipt" at bounding box center [133, 42] width 248 height 11
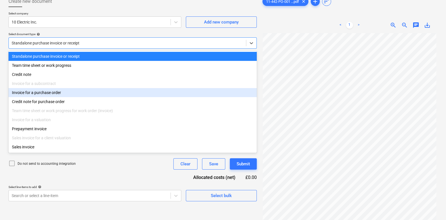
click at [58, 94] on div "Invoice for a purchase order" at bounding box center [133, 92] width 248 height 9
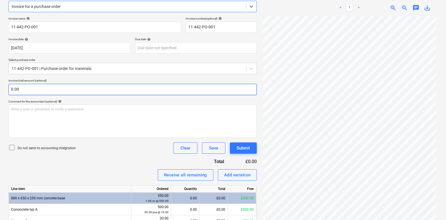
scroll to position [74, 0]
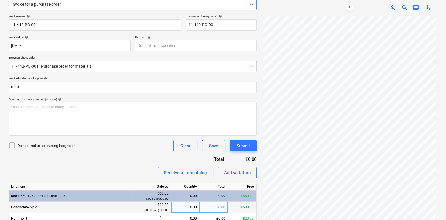
click at [186, 204] on div "0.00" at bounding box center [185, 207] width 24 height 11
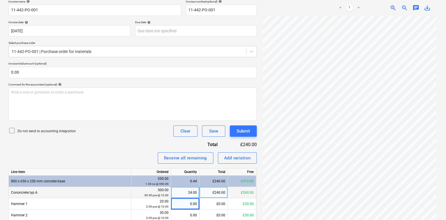
scroll to position [89, 0]
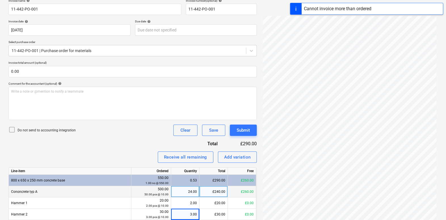
click at [119, 148] on div "Invoice name help 11-442-PO-001 Invoice number (optional) help 11-442-PO-001 In…" at bounding box center [133, 119] width 248 height 240
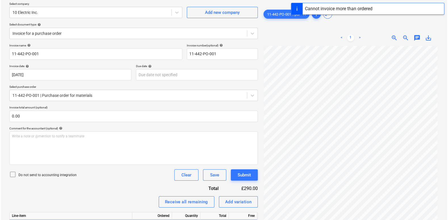
scroll to position [30, 0]
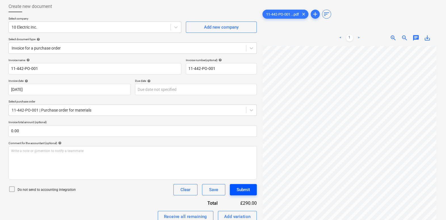
click at [241, 188] on div "Submit" at bounding box center [243, 189] width 13 height 7
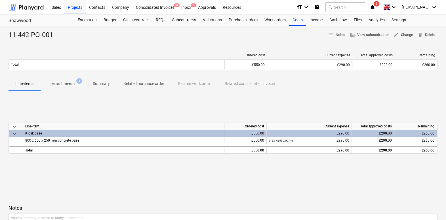
click at [405, 36] on span "edit Change" at bounding box center [404, 35] width 20 height 7
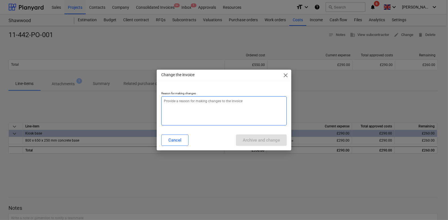
click at [240, 105] on textarea at bounding box center [223, 110] width 125 height 29
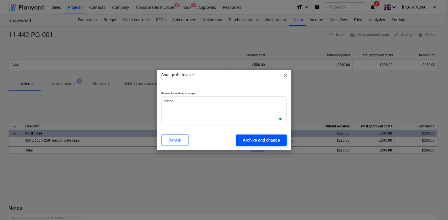
click at [270, 144] on button "Archive and change" at bounding box center [261, 140] width 51 height 11
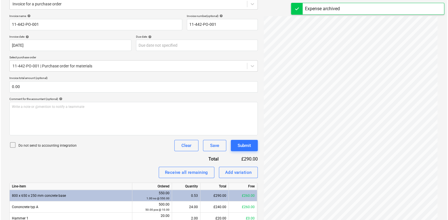
scroll to position [112, 0]
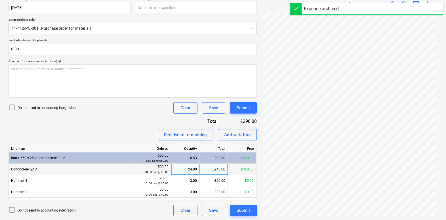
click at [189, 168] on div "24.00" at bounding box center [185, 169] width 24 height 11
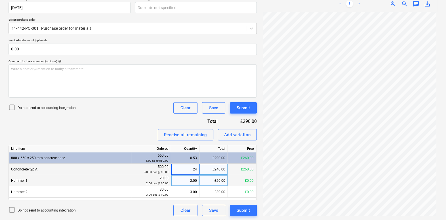
click at [192, 182] on div "2.00" at bounding box center [185, 180] width 24 height 11
click at [237, 137] on div "Add variation" at bounding box center [237, 134] width 27 height 7
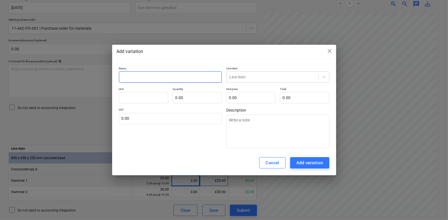
click at [175, 81] on input "text" at bounding box center [170, 76] width 103 height 11
click at [246, 77] on div at bounding box center [272, 77] width 86 height 6
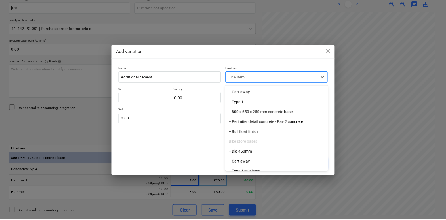
scroll to position [79, 0]
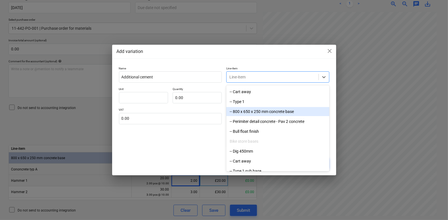
click at [268, 112] on div "-- 800 x 650 x 250 mm concrete base" at bounding box center [277, 111] width 103 height 9
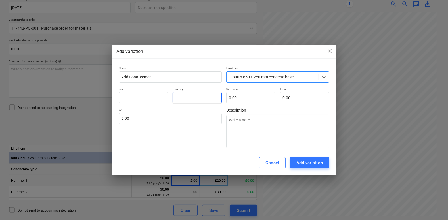
click at [192, 97] on input "text" at bounding box center [197, 97] width 49 height 11
click at [237, 96] on input "text" at bounding box center [250, 97] width 49 height 11
click at [204, 127] on div "VAT 0.00" at bounding box center [170, 128] width 103 height 40
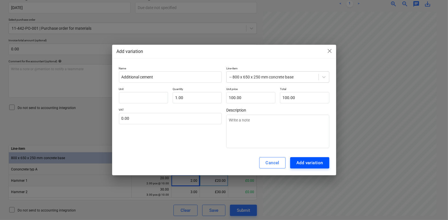
click at [319, 162] on div "Add variation" at bounding box center [309, 162] width 27 height 7
click at [153, 96] on input "text" at bounding box center [143, 97] width 49 height 11
click at [302, 166] on div "Add variation" at bounding box center [309, 162] width 27 height 7
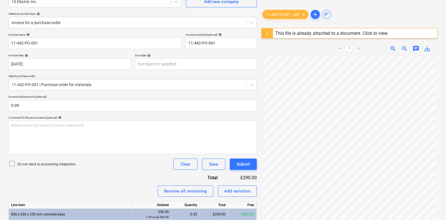
scroll to position [112, 0]
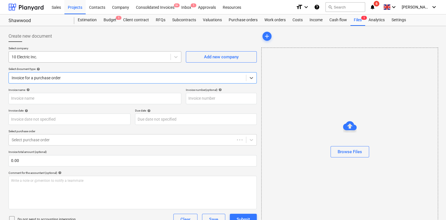
click at [87, 60] on div "10 Electric Inc." at bounding box center [90, 57] width 162 height 8
type input "11-442-PO-001"
type input "[DATE]"
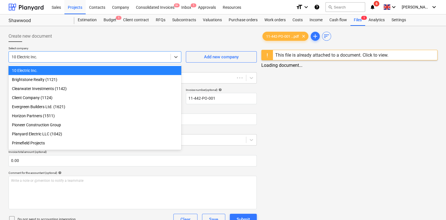
click at [90, 49] on p "Select company" at bounding box center [95, 49] width 173 height 5
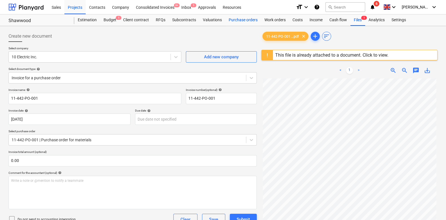
click at [251, 19] on div "Purchase orders" at bounding box center [243, 19] width 36 height 11
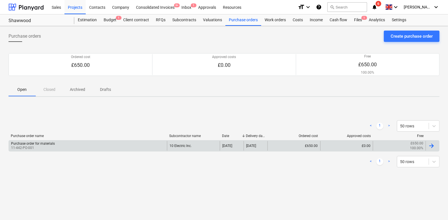
click at [102, 146] on div "Purchase order for materials 11-442-PO-001" at bounding box center [88, 146] width 158 height 10
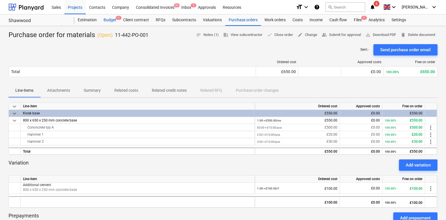
click at [106, 17] on div "Budget 1" at bounding box center [110, 19] width 20 height 11
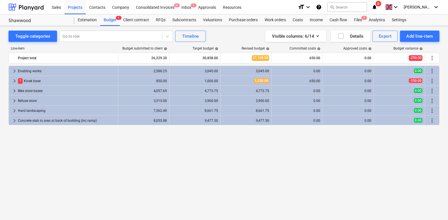
click at [321, 9] on icon "help" at bounding box center [319, 7] width 6 height 7
click at [321, 8] on icon "help" at bounding box center [319, 7] width 6 height 7
